Goal: Task Accomplishment & Management: Manage account settings

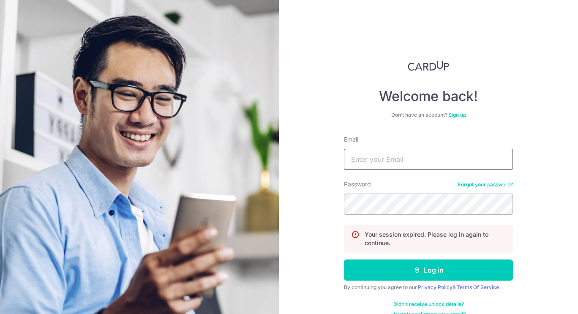
drag, startPoint x: 0, startPoint y: 0, endPoint x: 404, endPoint y: 159, distance: 433.7
click at [404, 159] on input "Email" at bounding box center [428, 159] width 169 height 21
type input "[EMAIL_ADDRESS][DOMAIN_NAME]"
click at [344, 259] on button "Log in" at bounding box center [428, 269] width 169 height 21
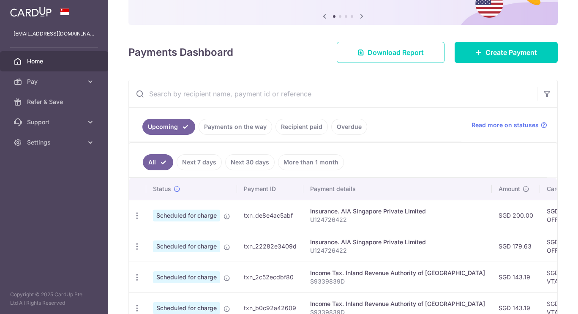
scroll to position [112, 0]
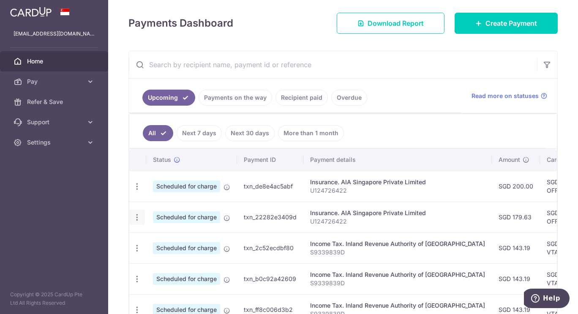
click at [140, 216] on icon "button" at bounding box center [137, 217] width 9 height 9
click at [154, 238] on span "Update payment" at bounding box center [181, 240] width 57 height 10
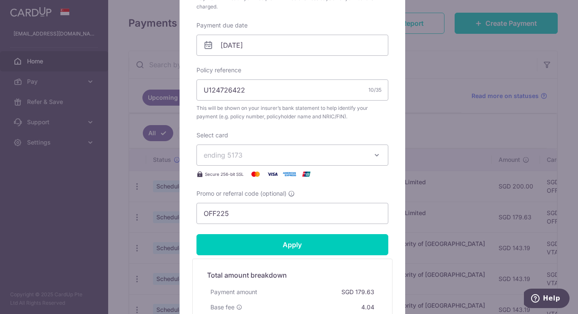
scroll to position [310, 0]
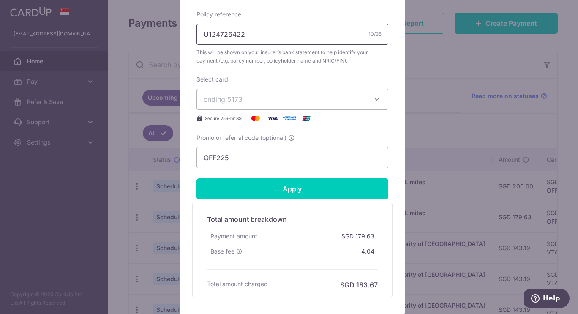
click at [327, 34] on input "U124726422" at bounding box center [293, 34] width 192 height 21
paste input "P559889316"
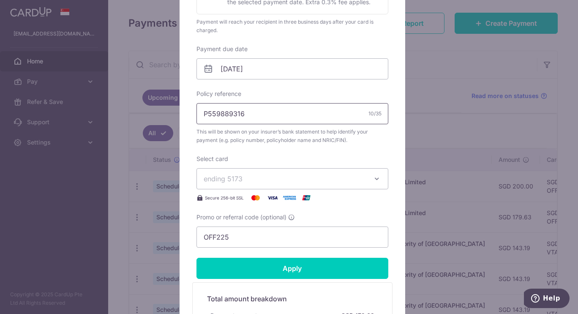
scroll to position [230, 0]
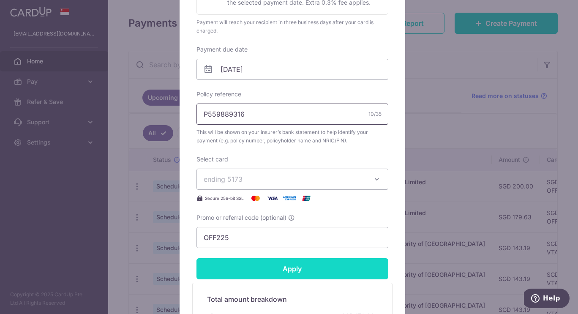
type input "P559889316"
click at [295, 264] on input "Apply" at bounding box center [293, 268] width 192 height 21
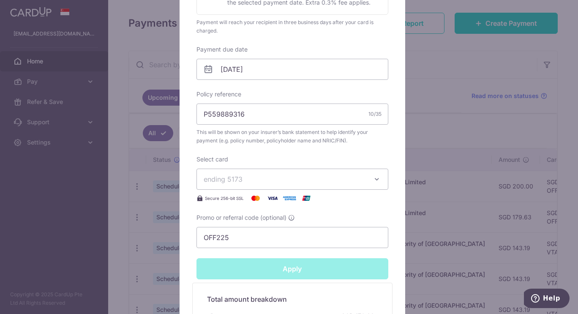
type input "Successfully Applied"
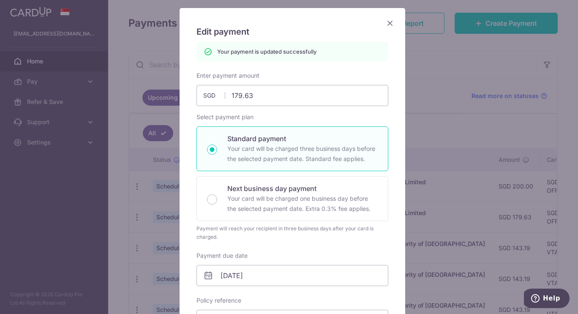
scroll to position [6, 0]
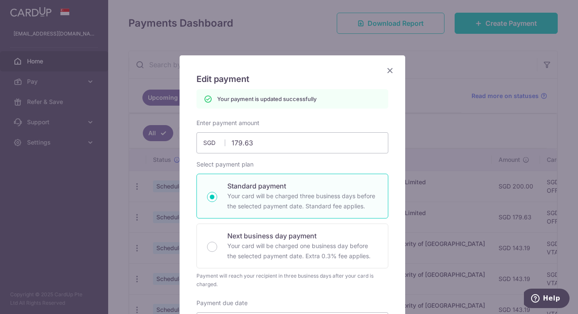
click at [388, 70] on icon "Close" at bounding box center [390, 70] width 10 height 11
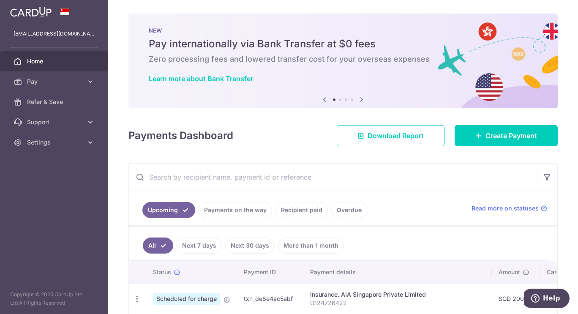
scroll to position [85, 0]
